Goal: Check status: Check status

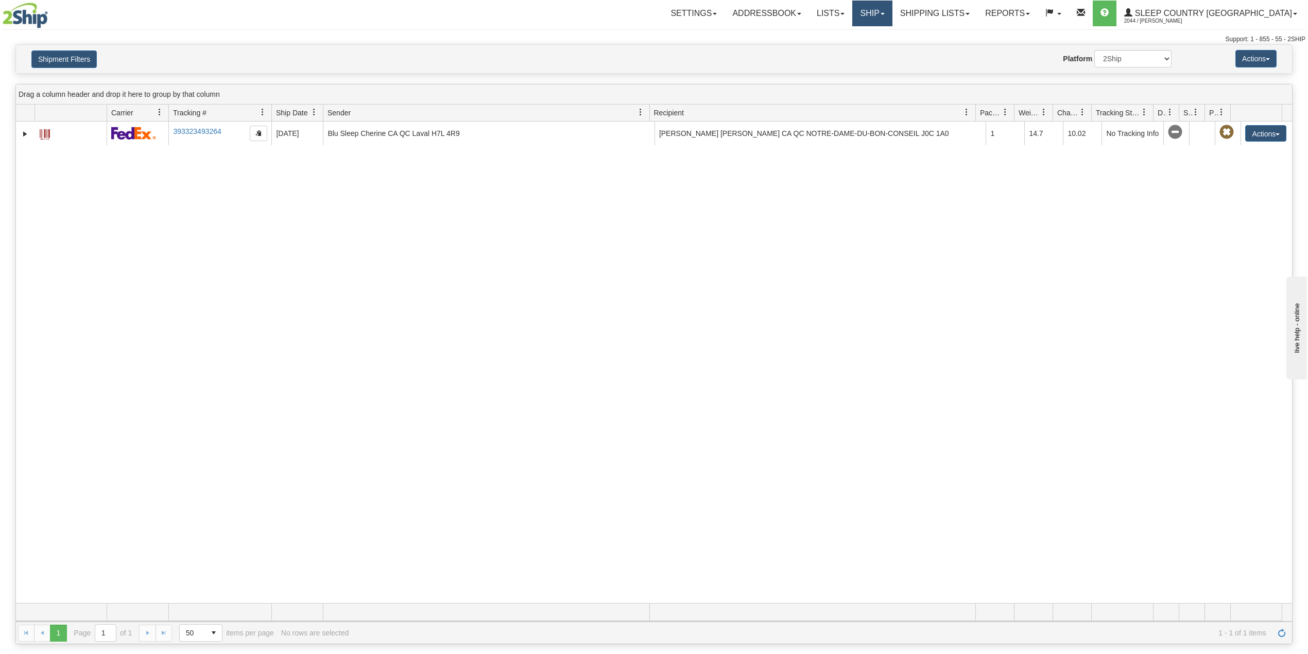
click at [892, 11] on link "Ship" at bounding box center [872, 14] width 40 height 26
click at [882, 53] on span "OnHold / Order Queue" at bounding box center [845, 49] width 73 height 8
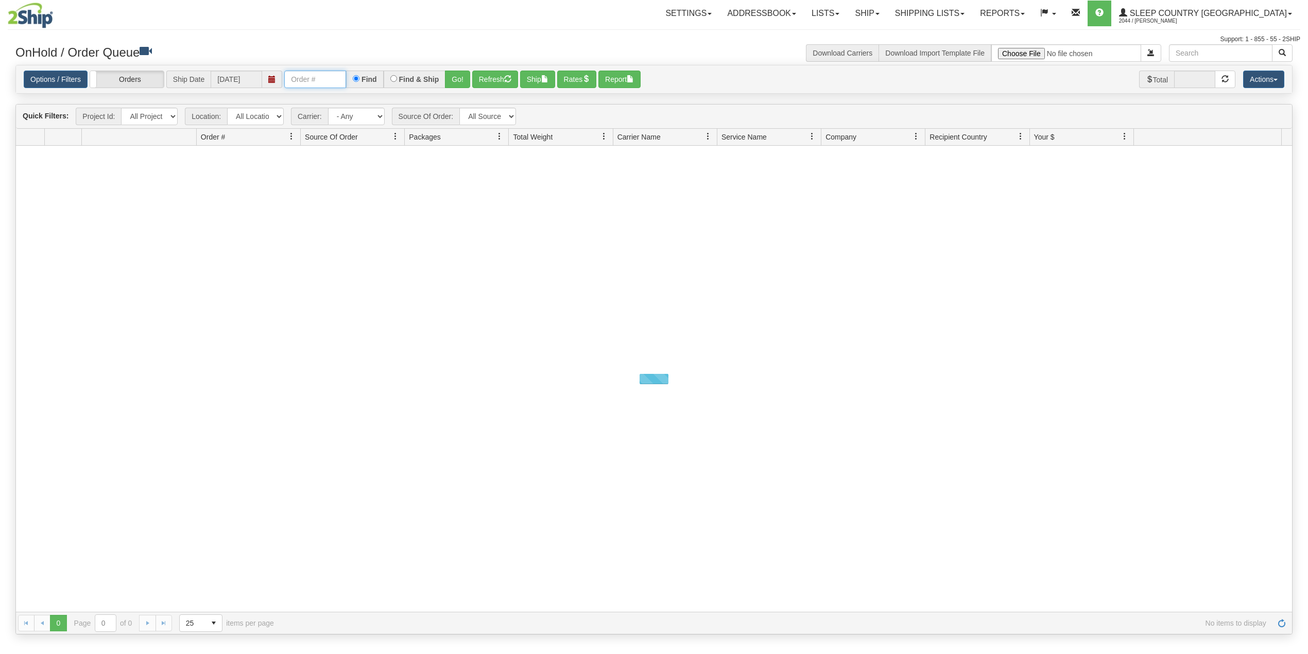
click at [334, 79] on input "text" at bounding box center [315, 80] width 62 height 18
paste input "9000I158434"
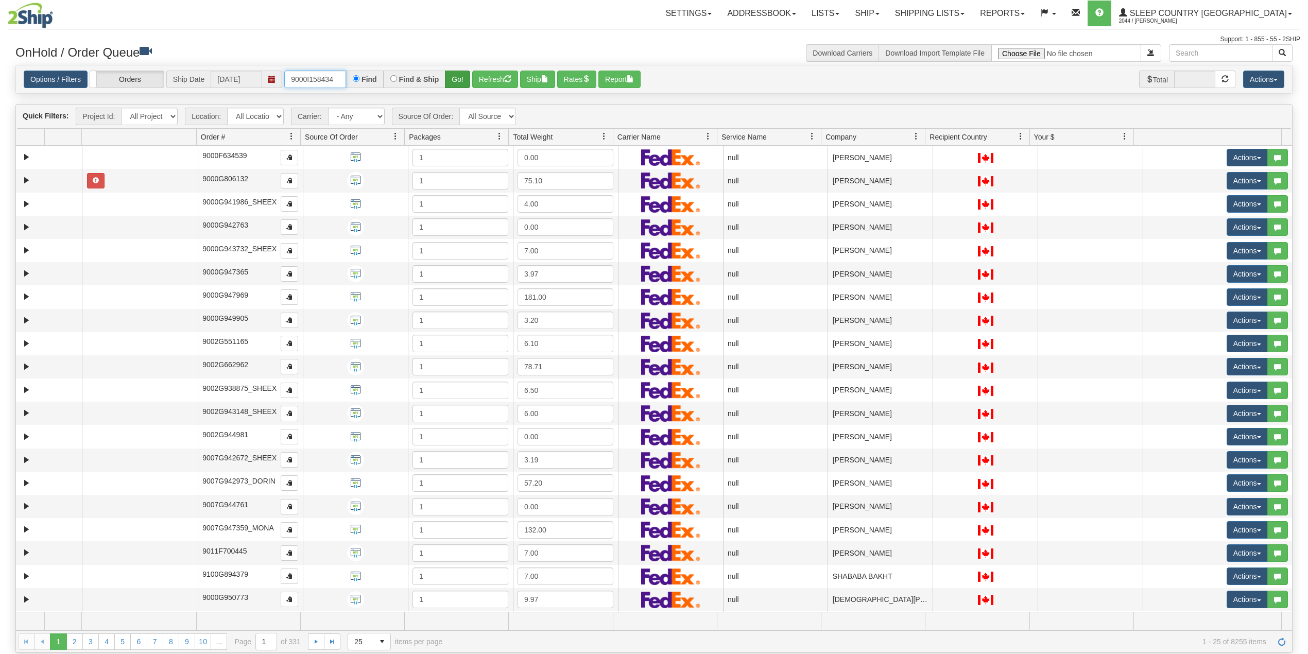
type input "9000I158434"
click at [460, 79] on button "Go!" at bounding box center [457, 80] width 25 height 18
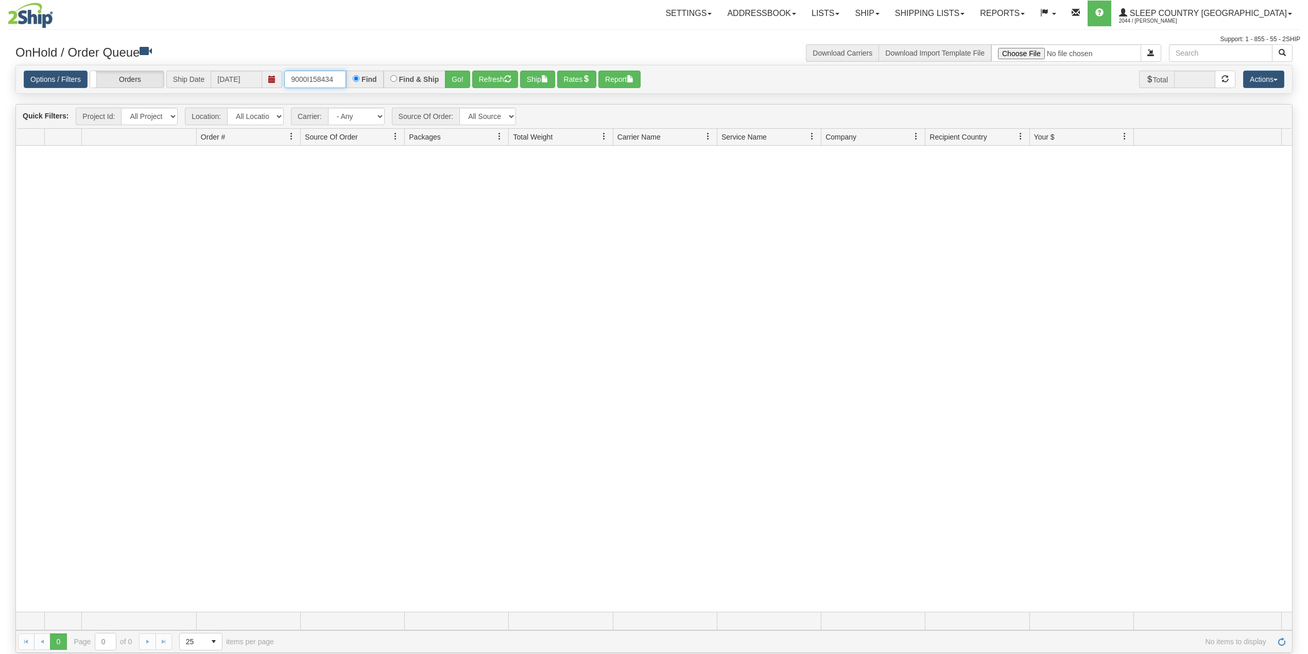
click at [342, 81] on input "9000I158434" at bounding box center [315, 80] width 62 height 18
drag, startPoint x: 392, startPoint y: 196, endPoint x: 384, endPoint y: 208, distance: 14.6
click at [392, 196] on div at bounding box center [654, 379] width 1276 height 466
click at [972, 13] on link "Shipping lists" at bounding box center [929, 14] width 85 height 26
click at [961, 46] on span "Search Shipment History" at bounding box center [922, 49] width 80 height 8
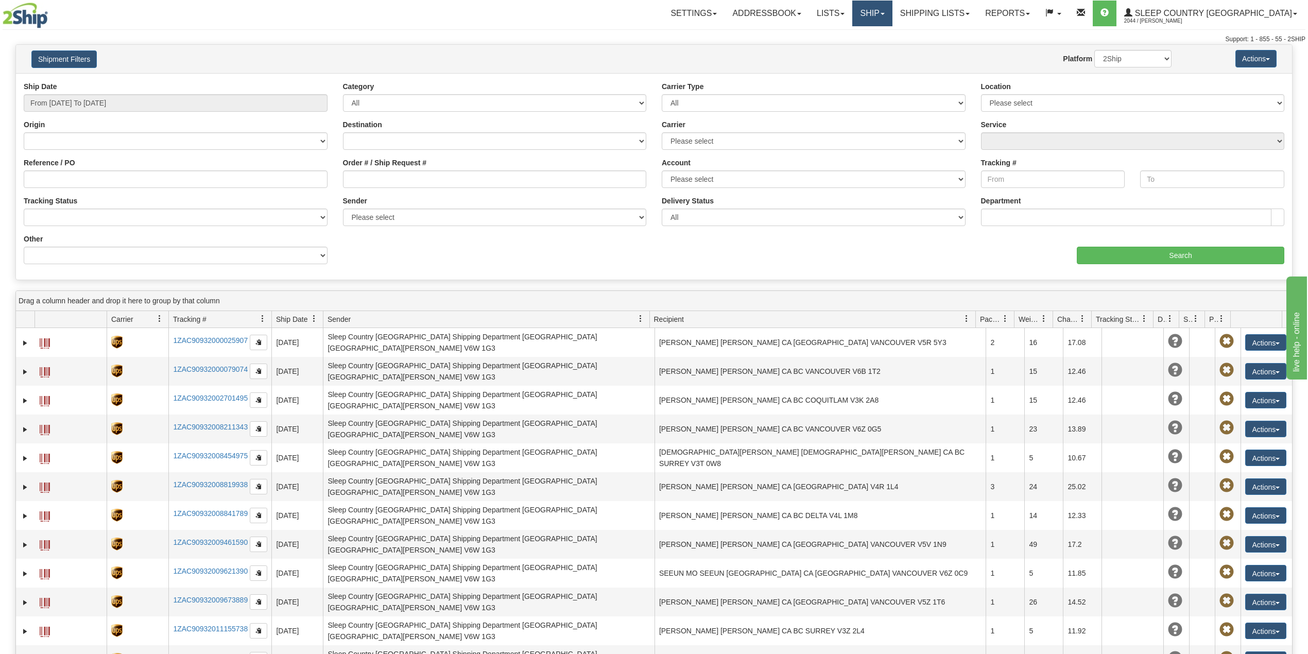
click at [892, 7] on link "Ship" at bounding box center [872, 14] width 40 height 26
click at [892, 44] on link "OnHold / Order Queue" at bounding box center [845, 49] width 93 height 13
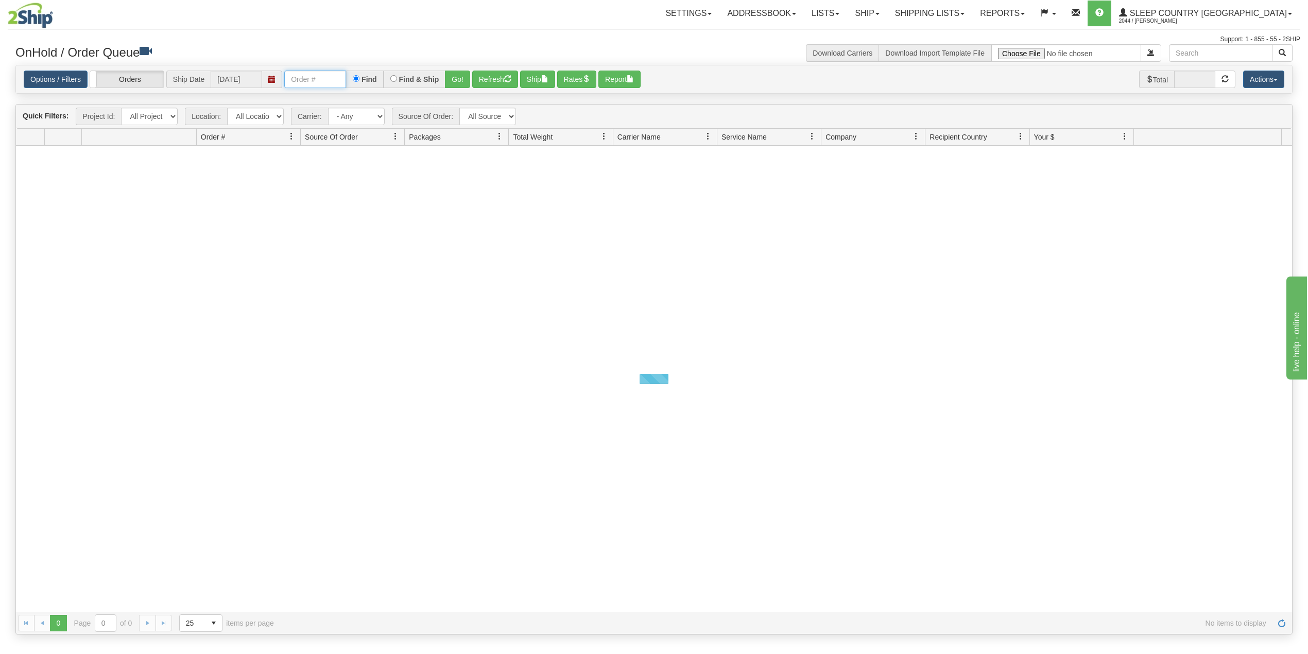
click at [324, 81] on input "text" at bounding box center [315, 80] width 62 height 18
paste input "9002I173599"
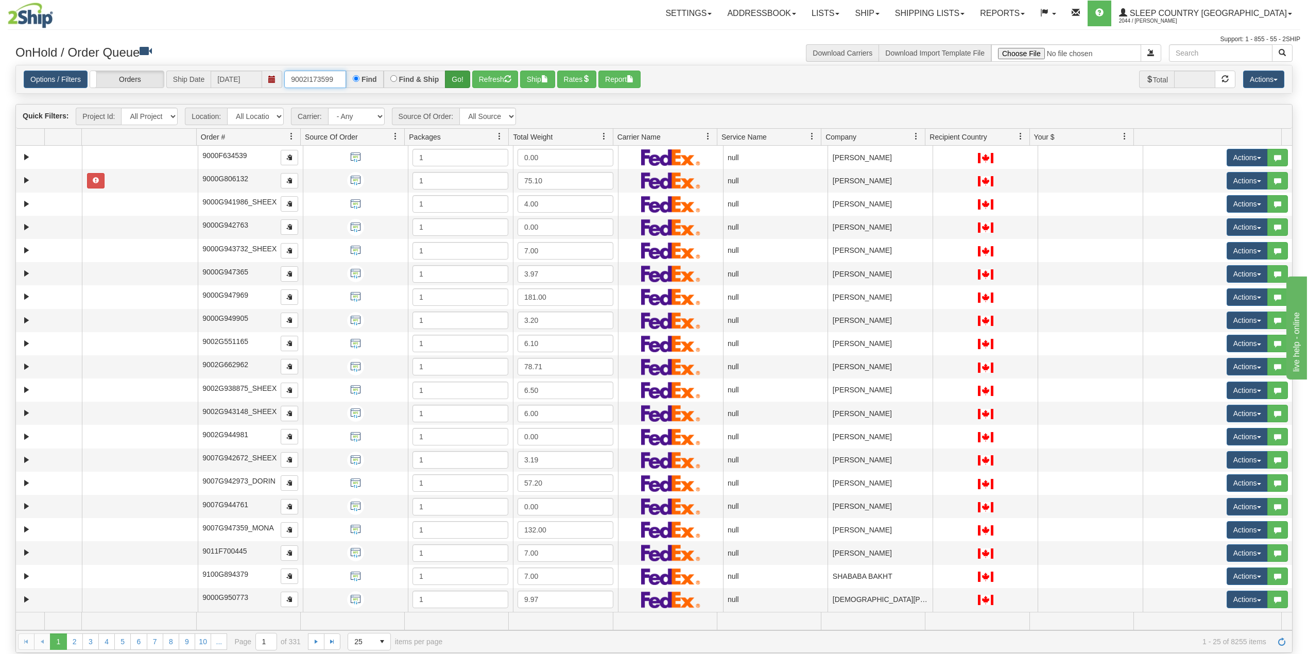
type input "9002I173599"
click at [460, 79] on button "Go!" at bounding box center [457, 80] width 25 height 18
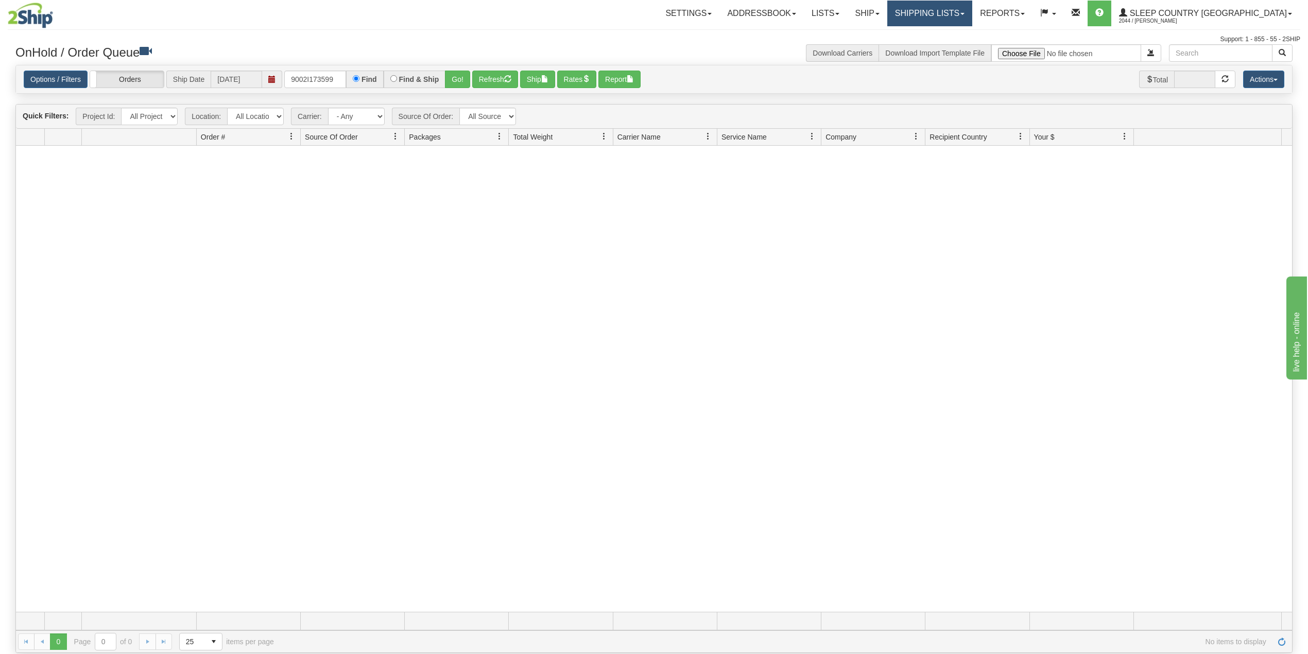
click at [969, 11] on link "Shipping lists" at bounding box center [929, 14] width 85 height 26
click at [961, 49] on span "Search Shipment History" at bounding box center [922, 49] width 80 height 8
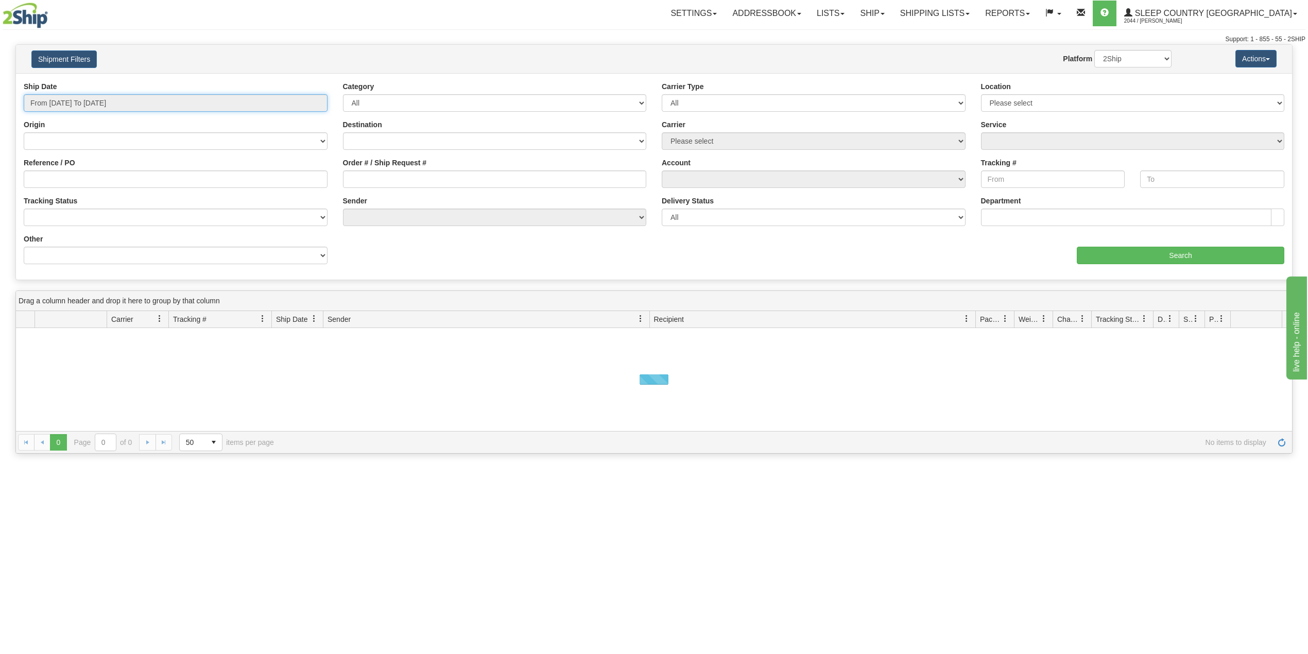
click at [118, 103] on input "From [DATE] To [DATE]" at bounding box center [176, 103] width 304 height 18
click at [83, 176] on li "Last 30 Days" at bounding box center [69, 177] width 82 height 14
type input "From [DATE] To [DATE]"
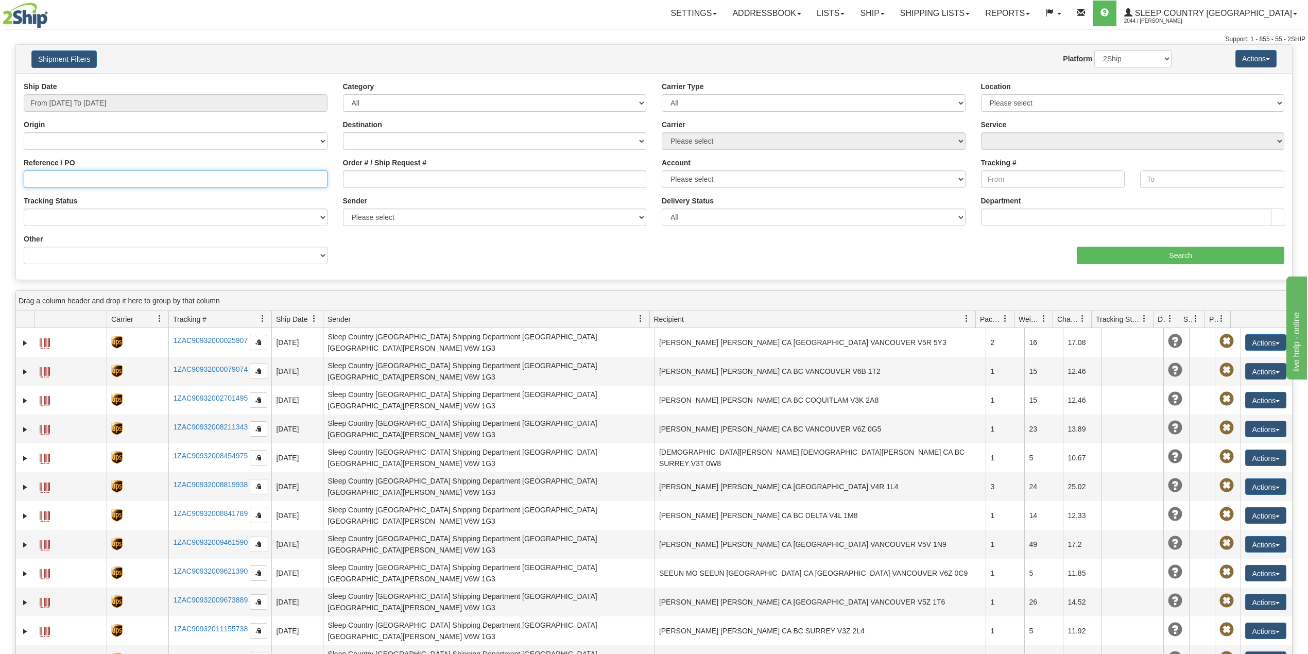
click at [84, 181] on input "Reference / PO" at bounding box center [176, 179] width 304 height 18
paste input "9002I173599"
type input "9002I173599"
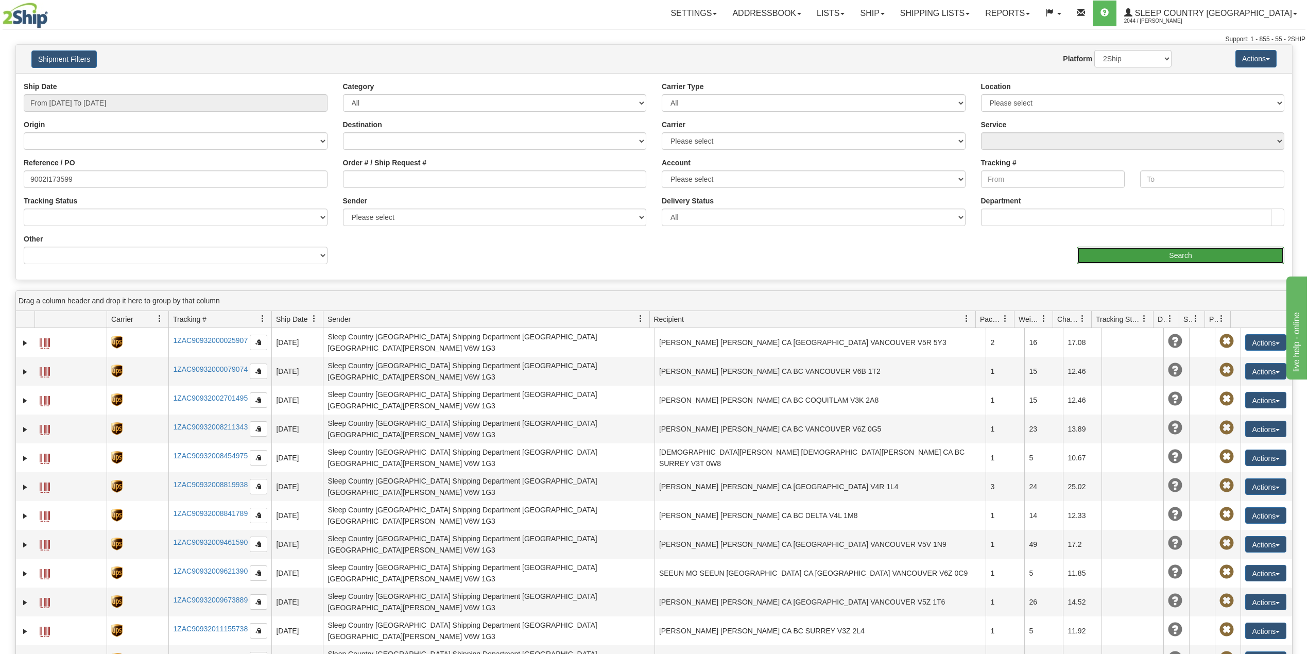
click at [1181, 255] on input "Search" at bounding box center [1181, 256] width 208 height 18
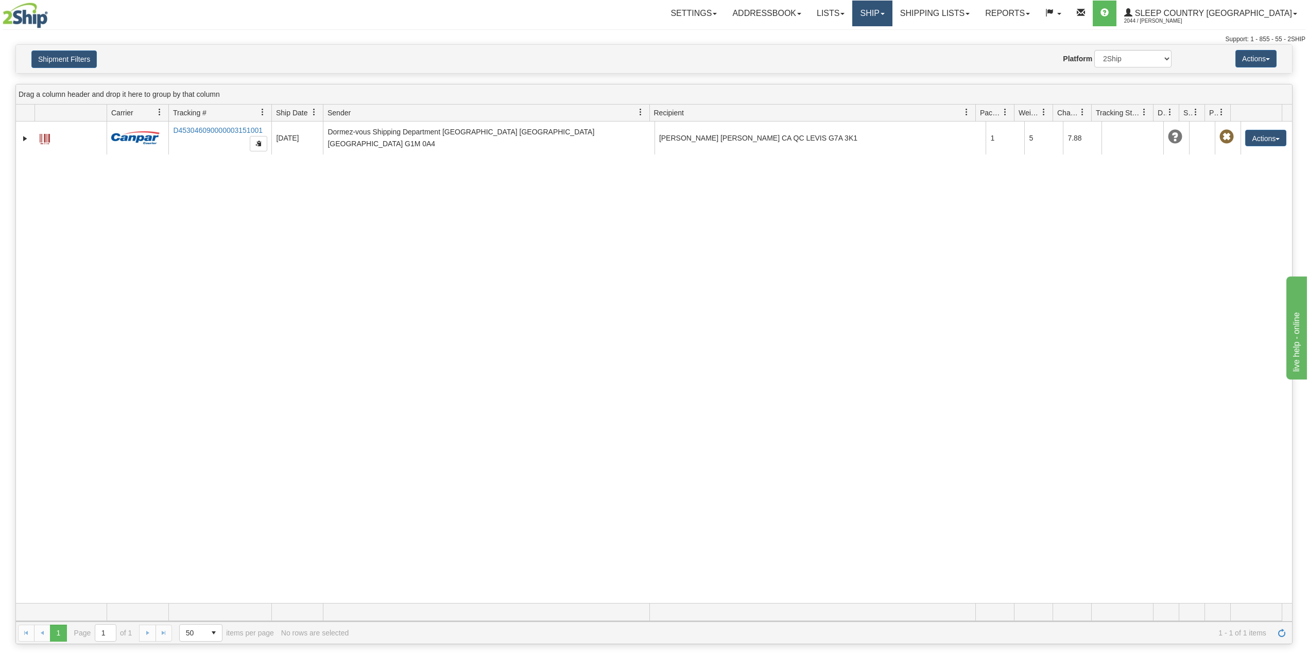
click at [892, 7] on link "Ship" at bounding box center [872, 14] width 40 height 26
click at [882, 49] on span "OnHold / Order Queue" at bounding box center [845, 49] width 73 height 8
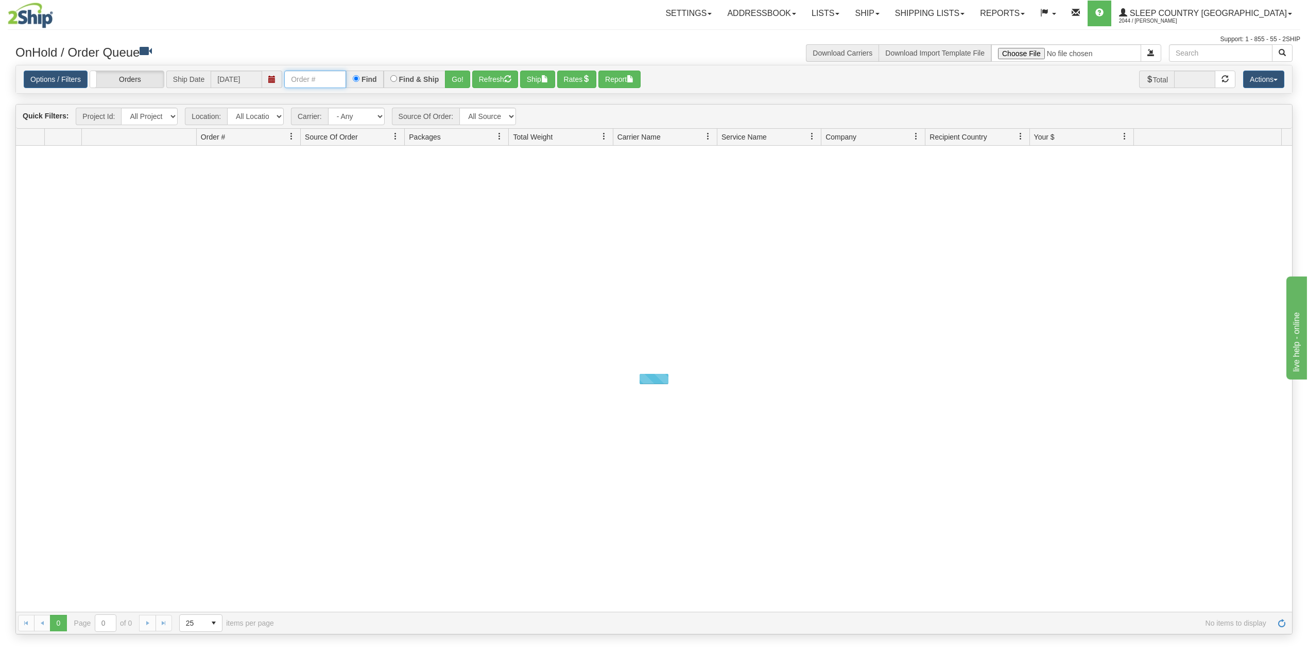
click at [328, 84] on input "text" at bounding box center [315, 80] width 62 height 18
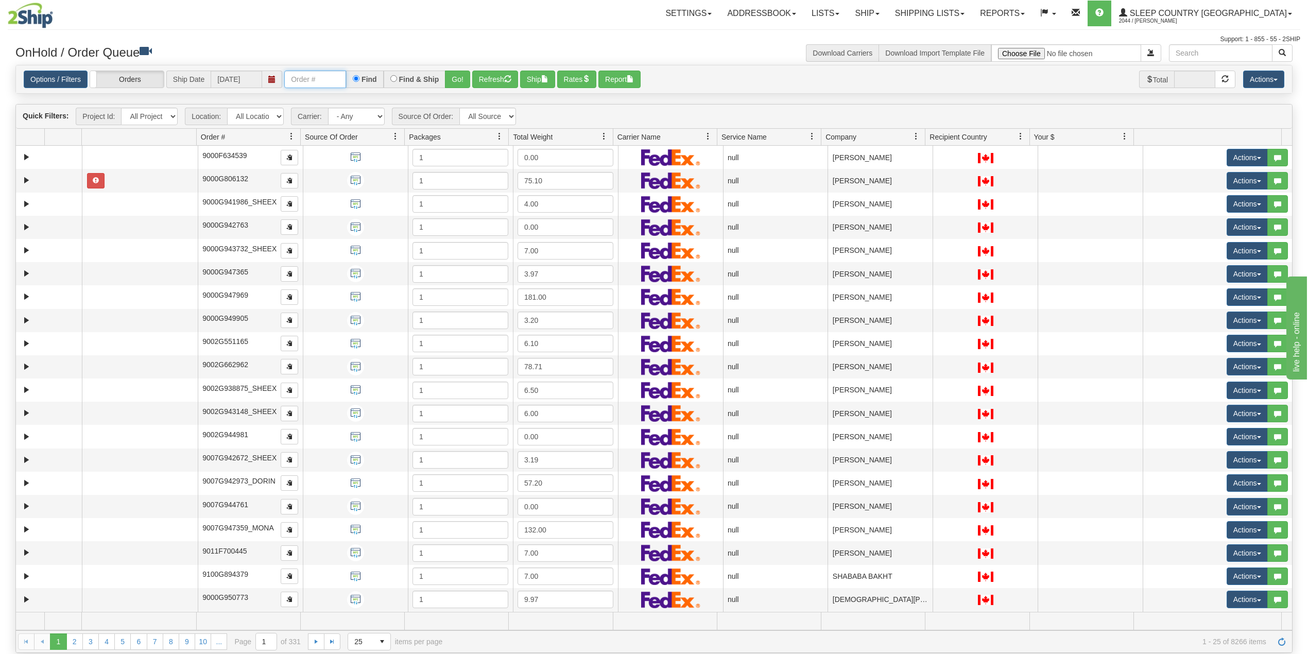
paste input "9007I162006"
click at [341, 77] on input "9007I162006" at bounding box center [315, 80] width 62 height 18
type input "9007I162006"
click at [384, 26] on div "Settings Shipping Preferences Fields Preferences New Addressbook Recipients" at bounding box center [765, 14] width 1069 height 26
click at [458, 76] on button "Go!" at bounding box center [457, 80] width 25 height 18
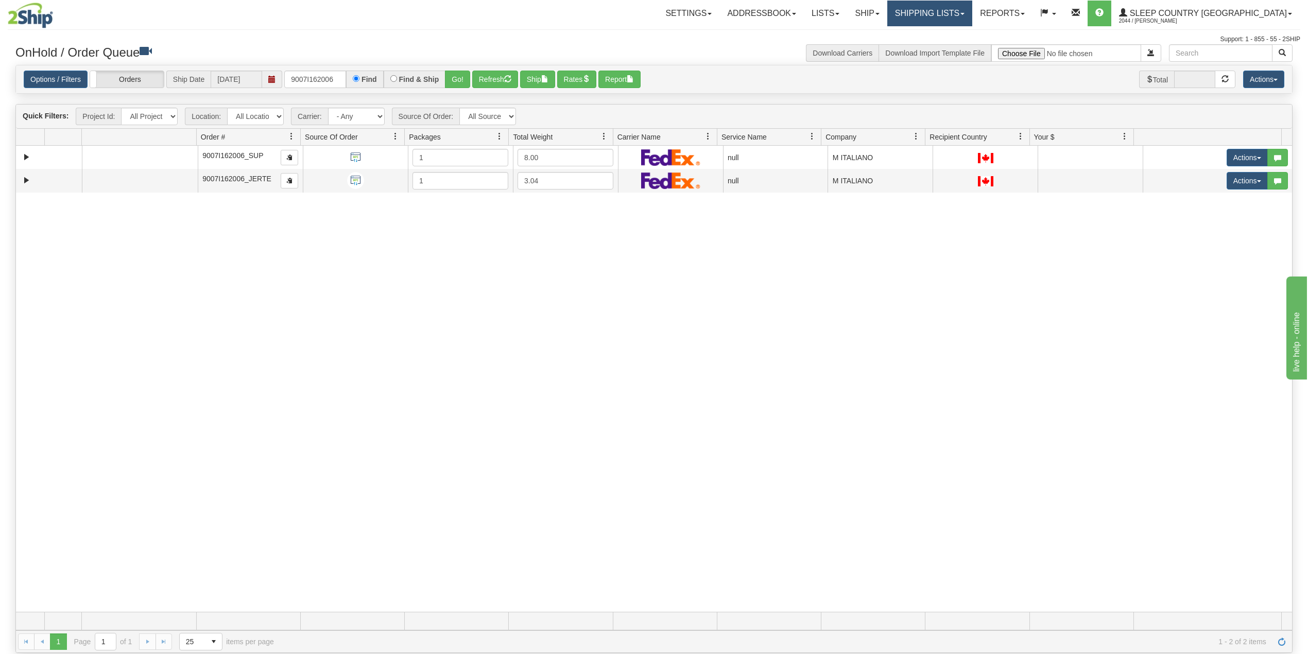
drag, startPoint x: 973, startPoint y: 9, endPoint x: 967, endPoint y: 24, distance: 15.7
click at [972, 9] on link "Shipping lists" at bounding box center [929, 14] width 85 height 26
click at [951, 50] on span "Search Shipment History" at bounding box center [922, 49] width 80 height 8
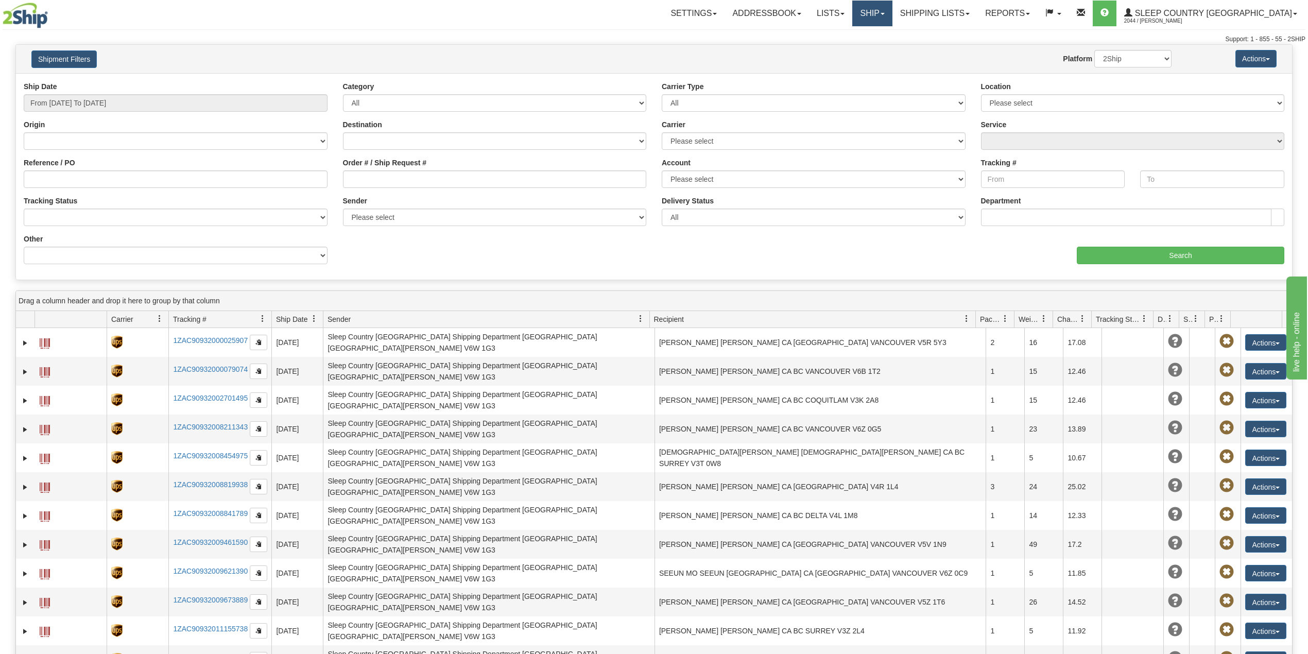
click at [892, 19] on link "Ship" at bounding box center [872, 14] width 40 height 26
click at [882, 46] on span "OnHold / Order Queue" at bounding box center [845, 49] width 73 height 8
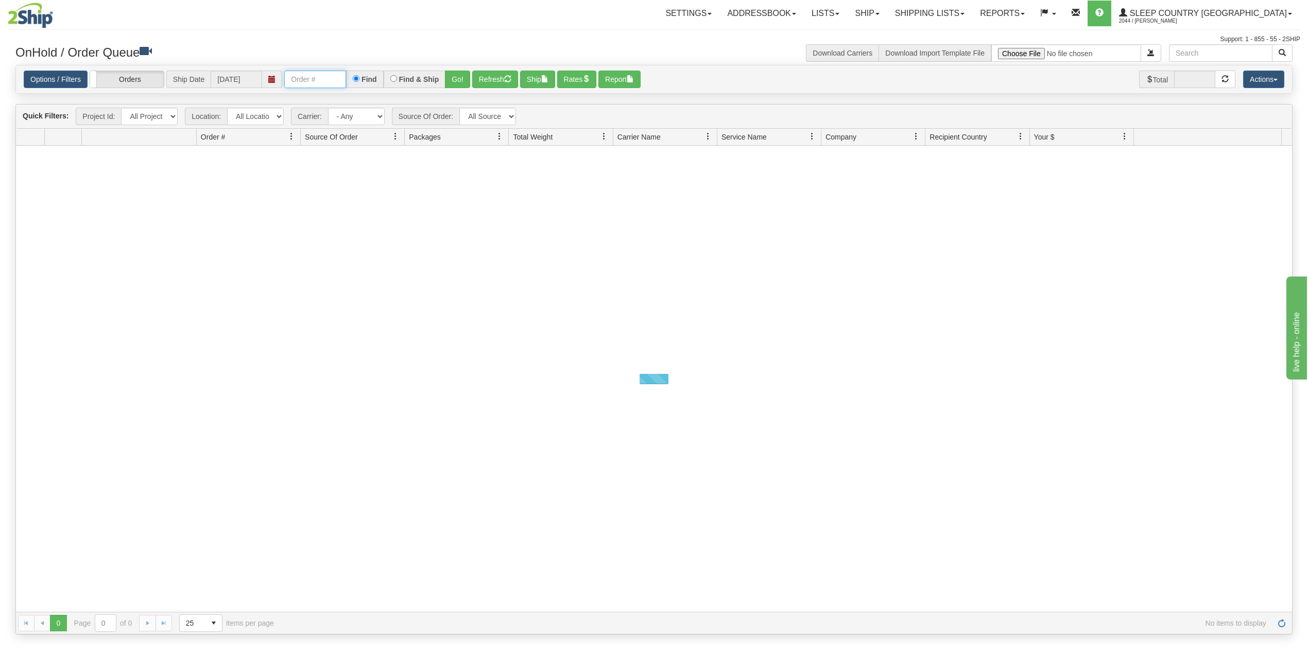
click at [320, 81] on input "text" at bounding box center [315, 80] width 62 height 18
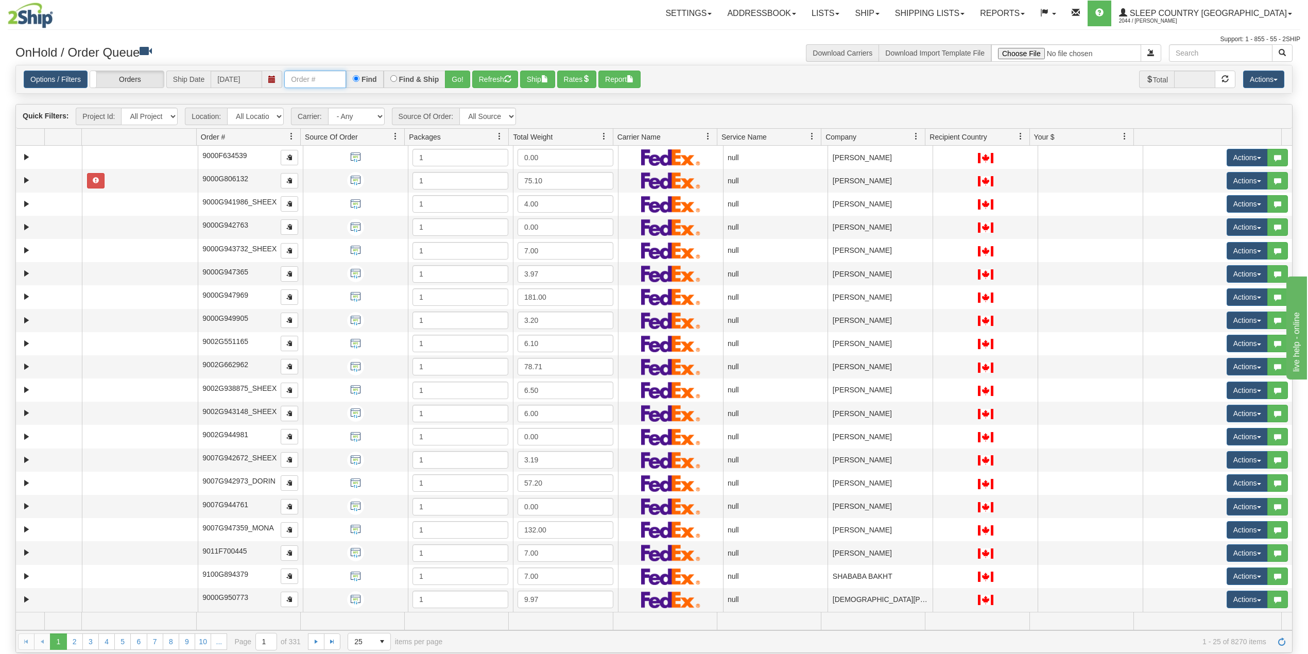
paste input "9000I169176"
type input "9000I169176"
click at [460, 78] on button "Go!" at bounding box center [457, 80] width 25 height 18
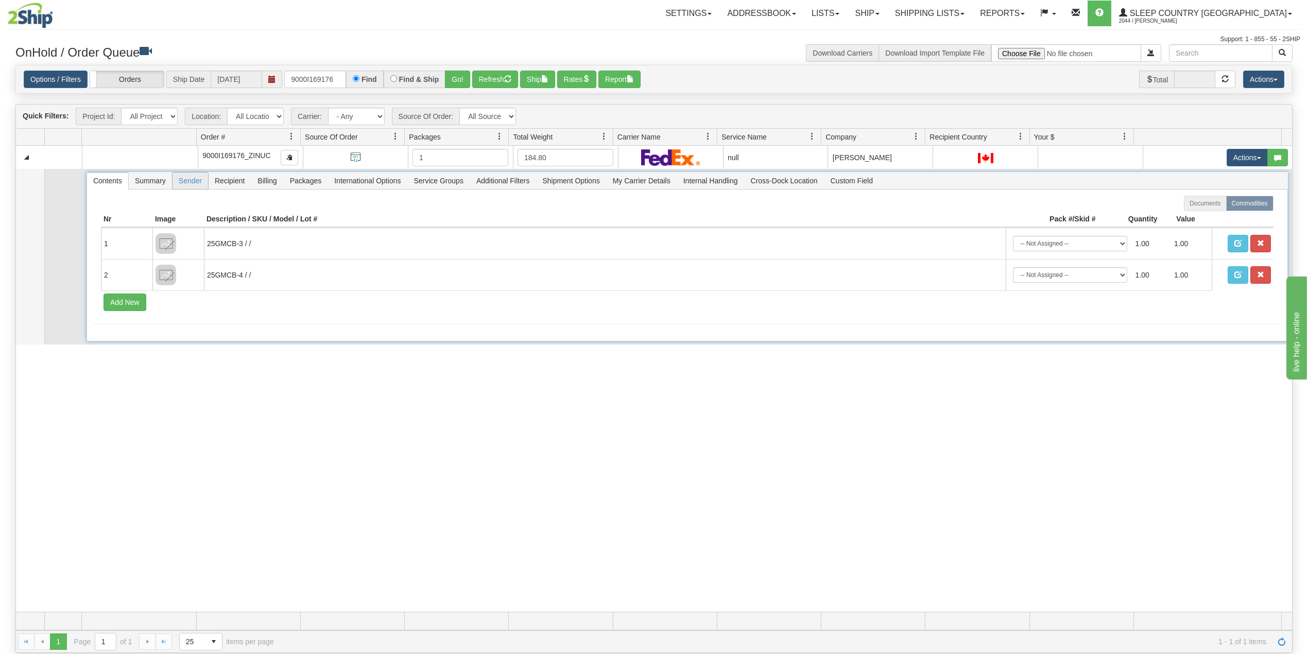
click at [192, 181] on span "Sender" at bounding box center [191, 181] width 36 height 16
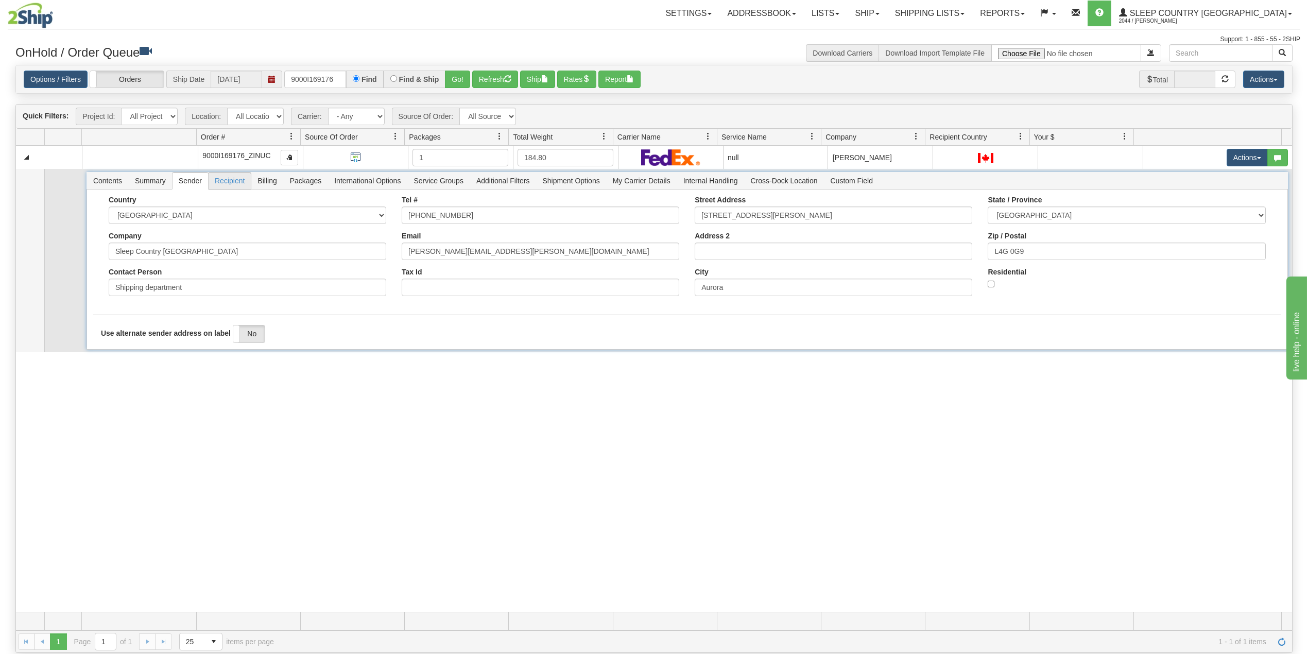
click at [217, 180] on span "Recipient" at bounding box center [230, 181] width 42 height 16
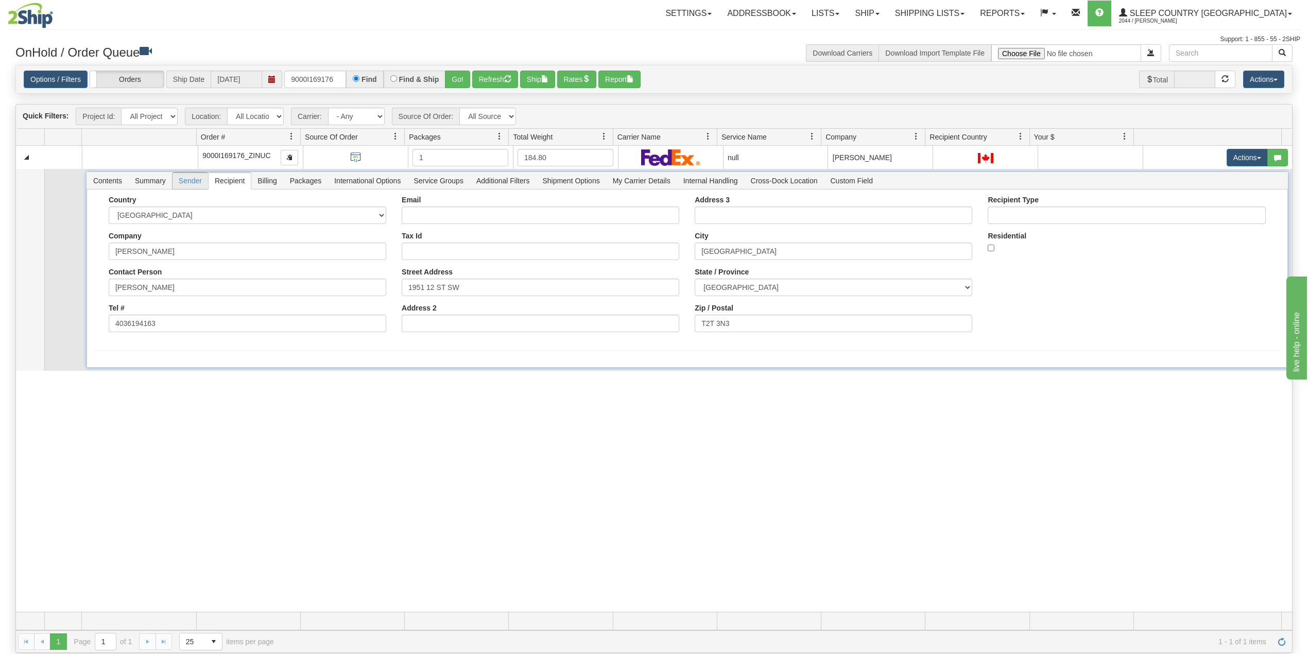
click at [195, 184] on span "Sender" at bounding box center [191, 181] width 36 height 16
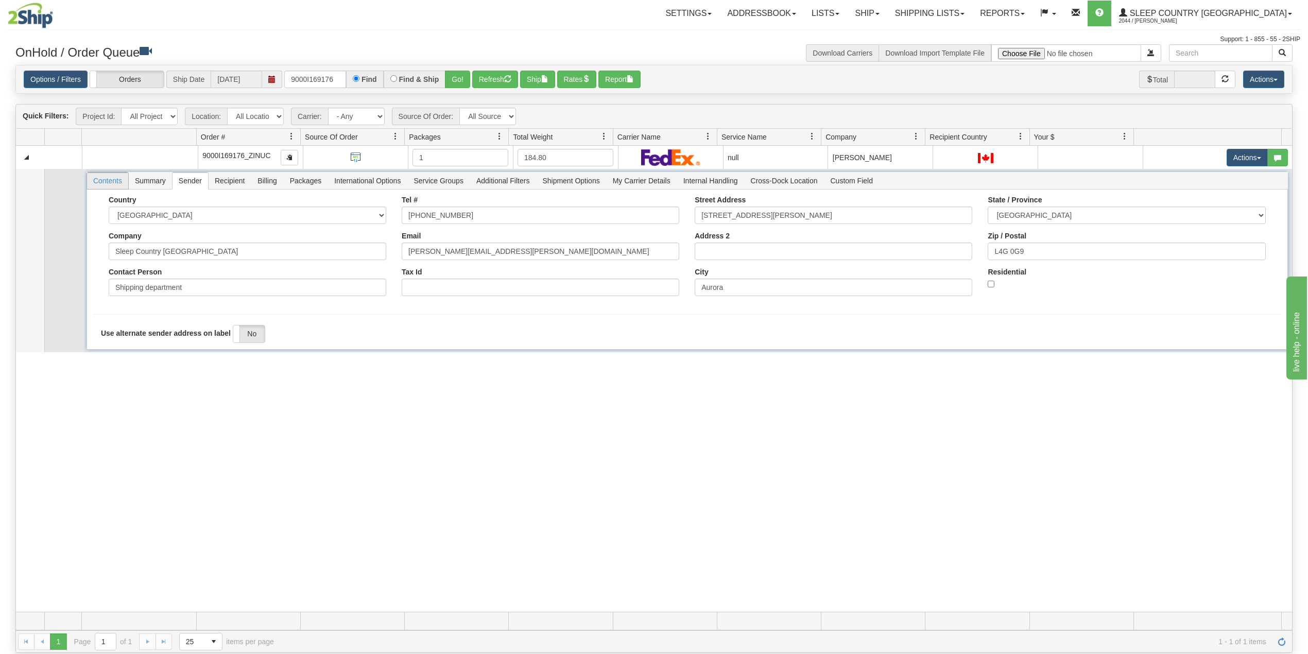
click at [110, 189] on span "Contents" at bounding box center [107, 181] width 41 height 16
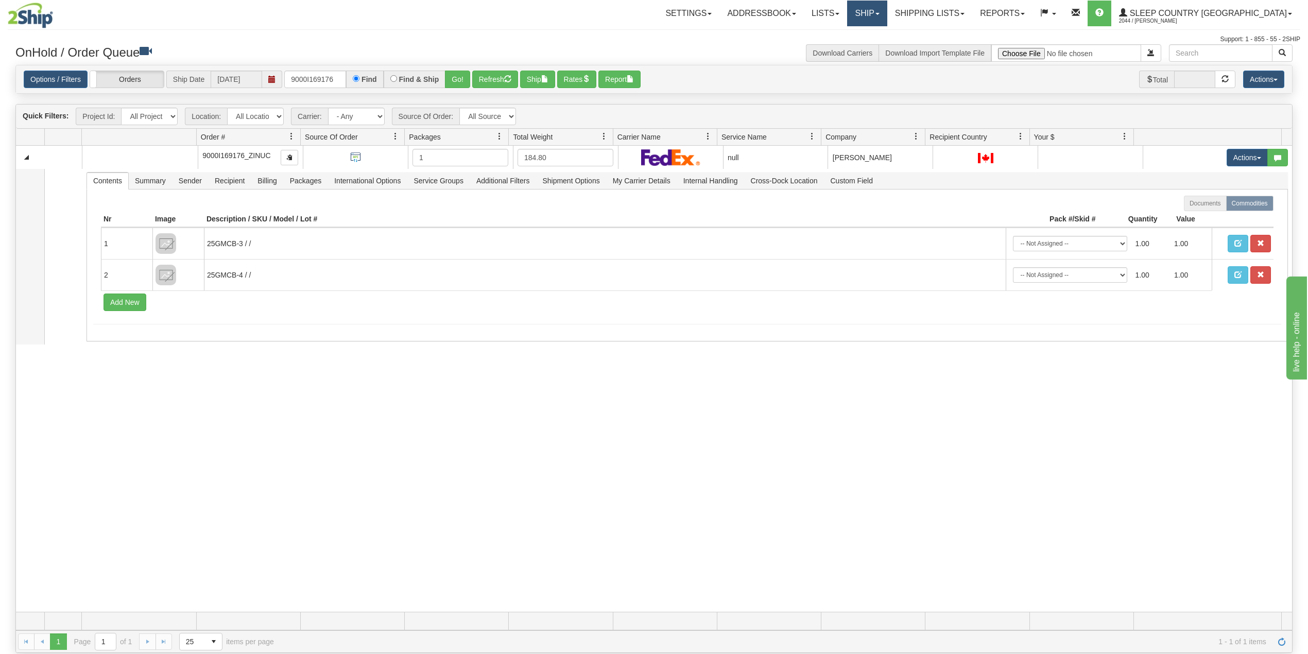
click at [887, 18] on link "Ship" at bounding box center [867, 14] width 40 height 26
